Goal: Task Accomplishment & Management: Manage account settings

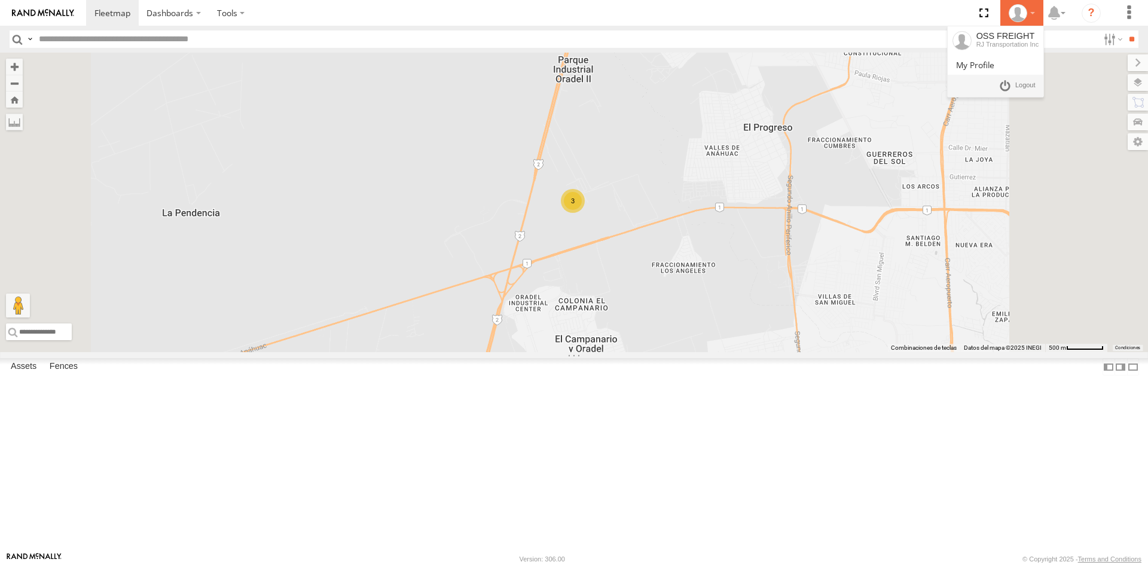
click at [1020, 19] on icon at bounding box center [1017, 13] width 18 height 18
click at [1007, 84] on link at bounding box center [1017, 85] width 44 height 17
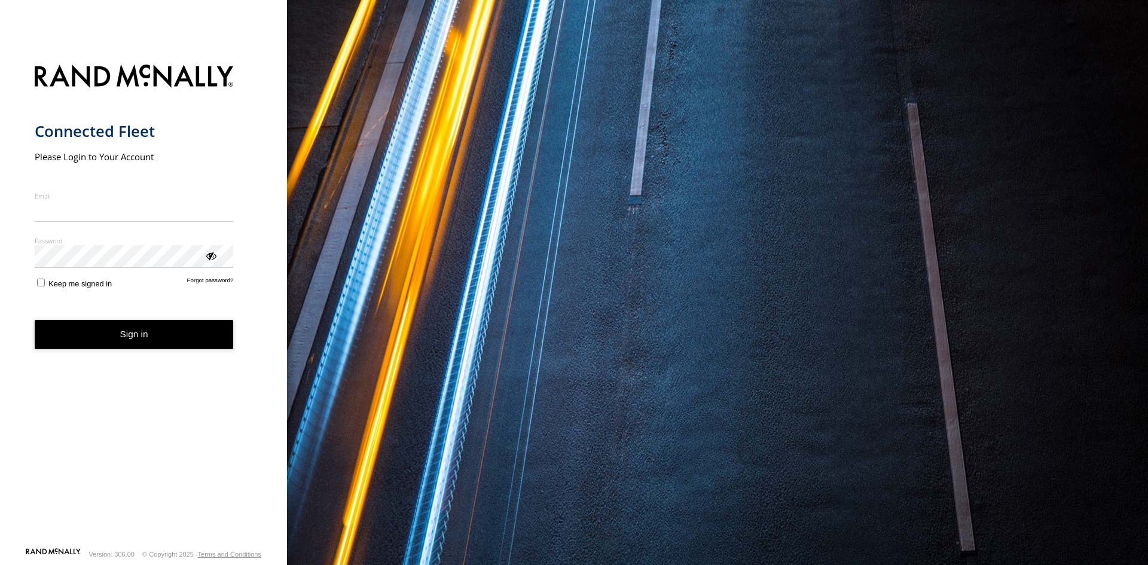
type input "**********"
click at [94, 339] on button "Sign in" at bounding box center [134, 334] width 199 height 29
